Goal: Transaction & Acquisition: Purchase product/service

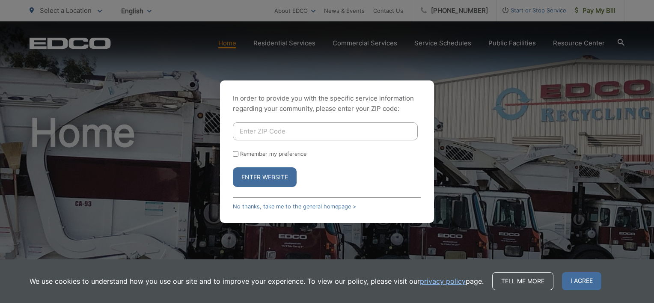
click at [329, 137] on input "Enter ZIP Code" at bounding box center [325, 131] width 185 height 18
type input "92020"
click at [254, 177] on button "Enter Website" at bounding box center [265, 177] width 64 height 20
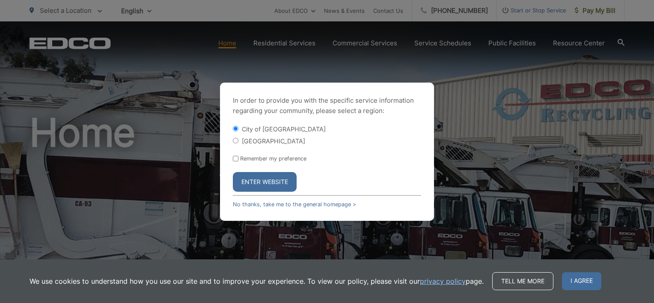
click at [256, 176] on button "Enter Website" at bounding box center [265, 182] width 64 height 20
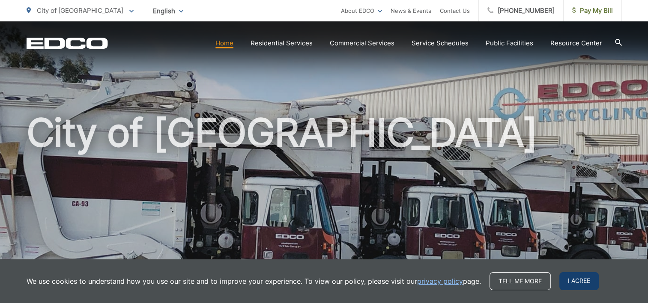
click at [581, 284] on span "I agree" at bounding box center [578, 281] width 39 height 18
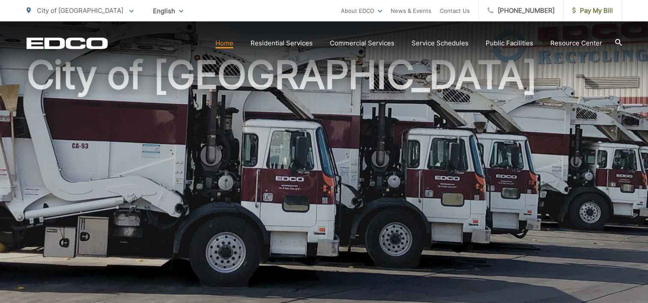
scroll to position [257, 0]
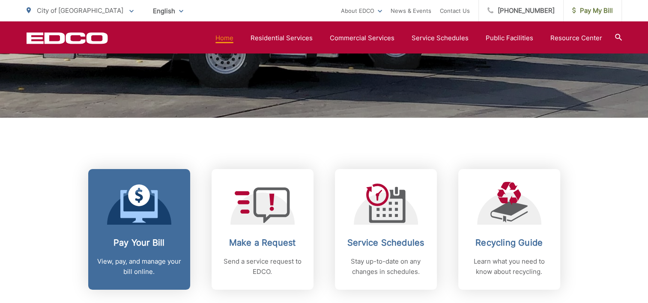
click at [132, 238] on h2 "Pay Your Bill" at bounding box center [139, 243] width 85 height 10
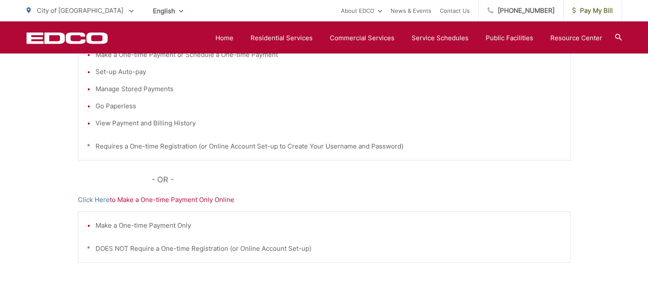
scroll to position [214, 0]
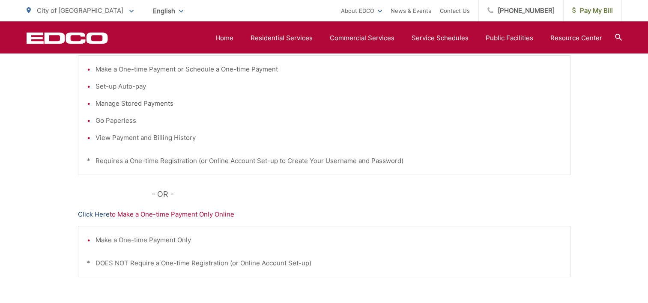
click at [92, 214] on link "Click Here" at bounding box center [94, 214] width 32 height 10
